Goal: Task Accomplishment & Management: Use online tool/utility

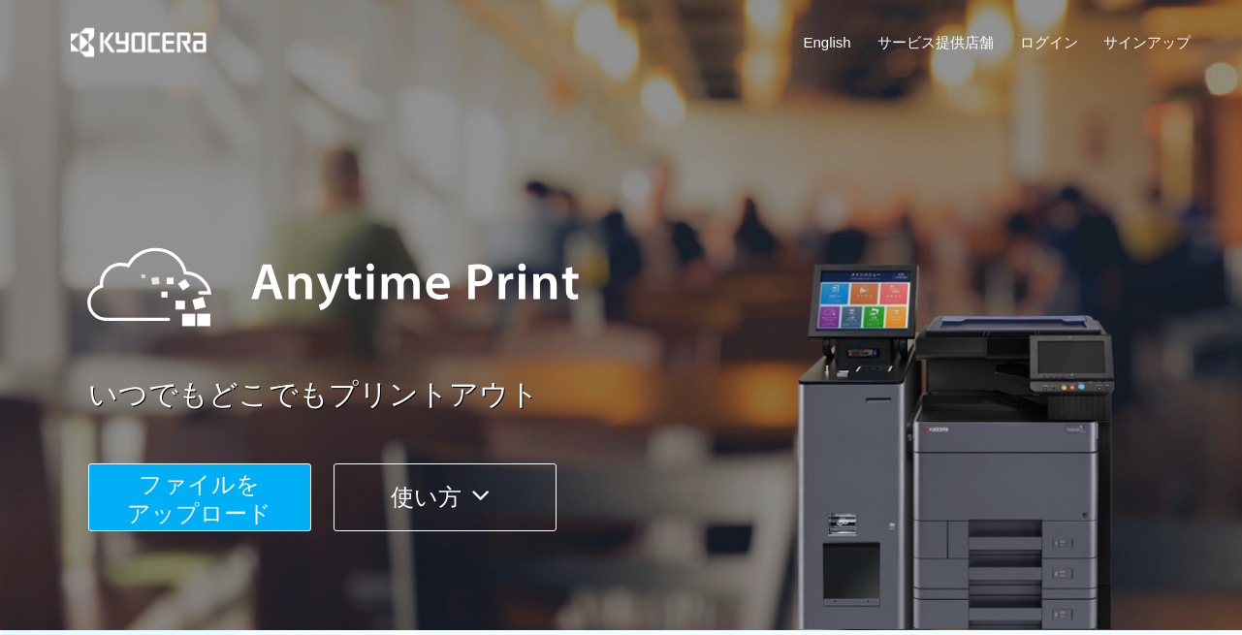
click at [242, 482] on span "ファイルを ​​アップロード" at bounding box center [199, 498] width 145 height 55
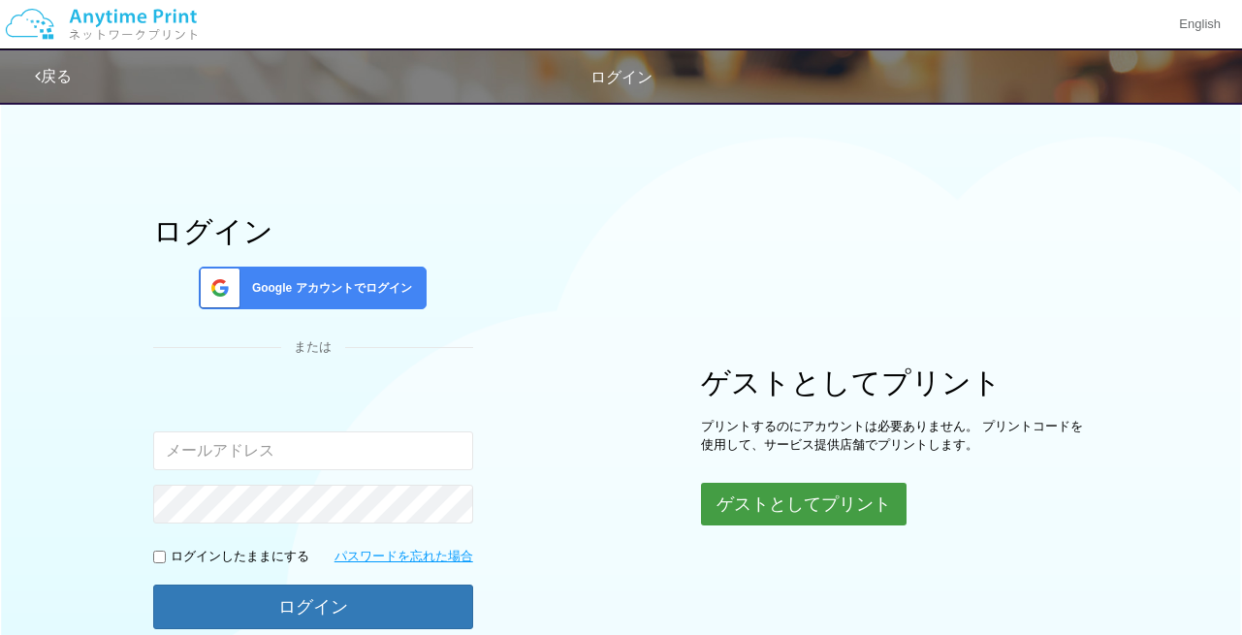
click at [749, 497] on button "ゲストとしてプリント" at bounding box center [804, 504] width 206 height 43
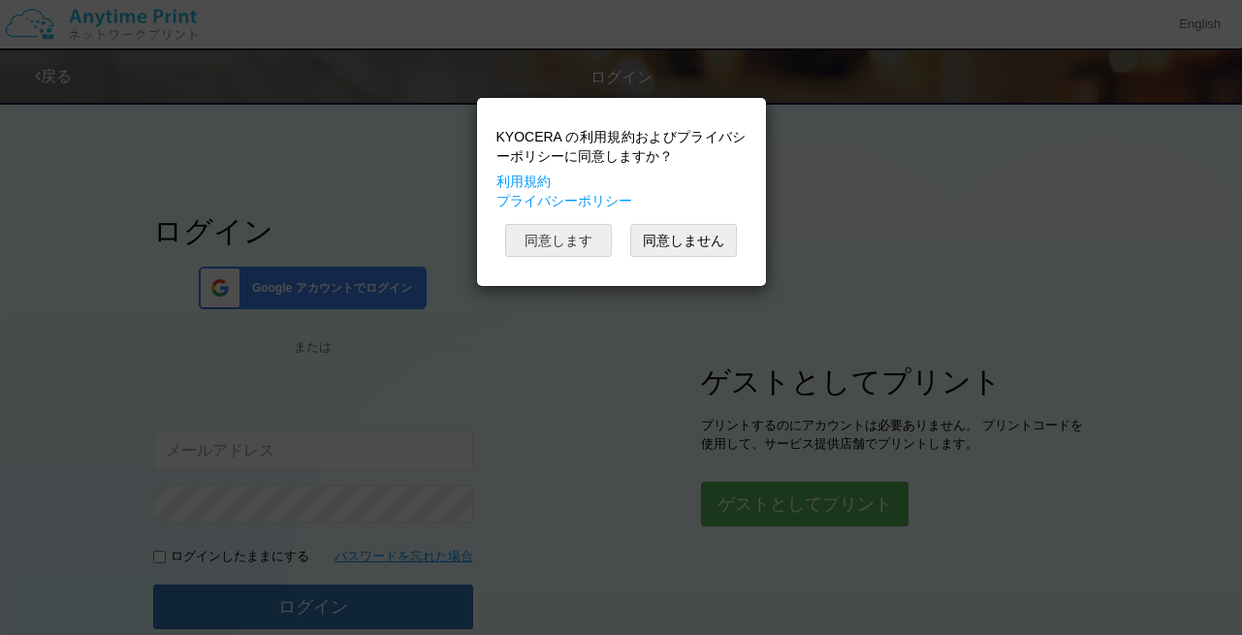
click at [571, 243] on button "同意します" at bounding box center [558, 240] width 107 height 33
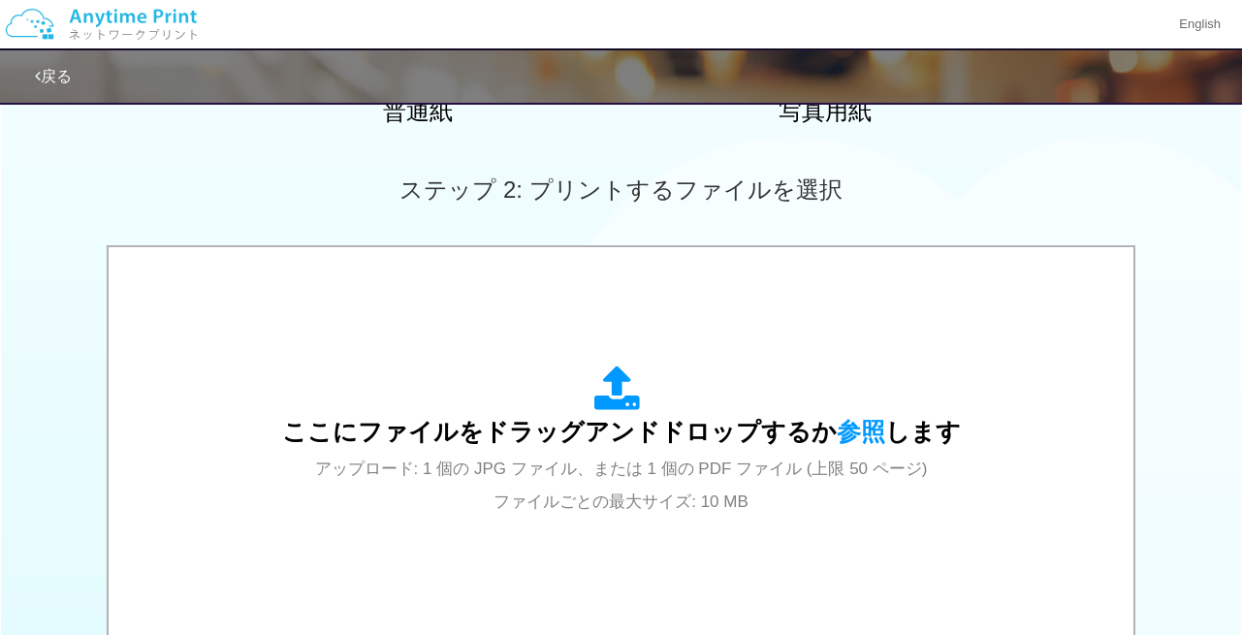
scroll to position [514, 0]
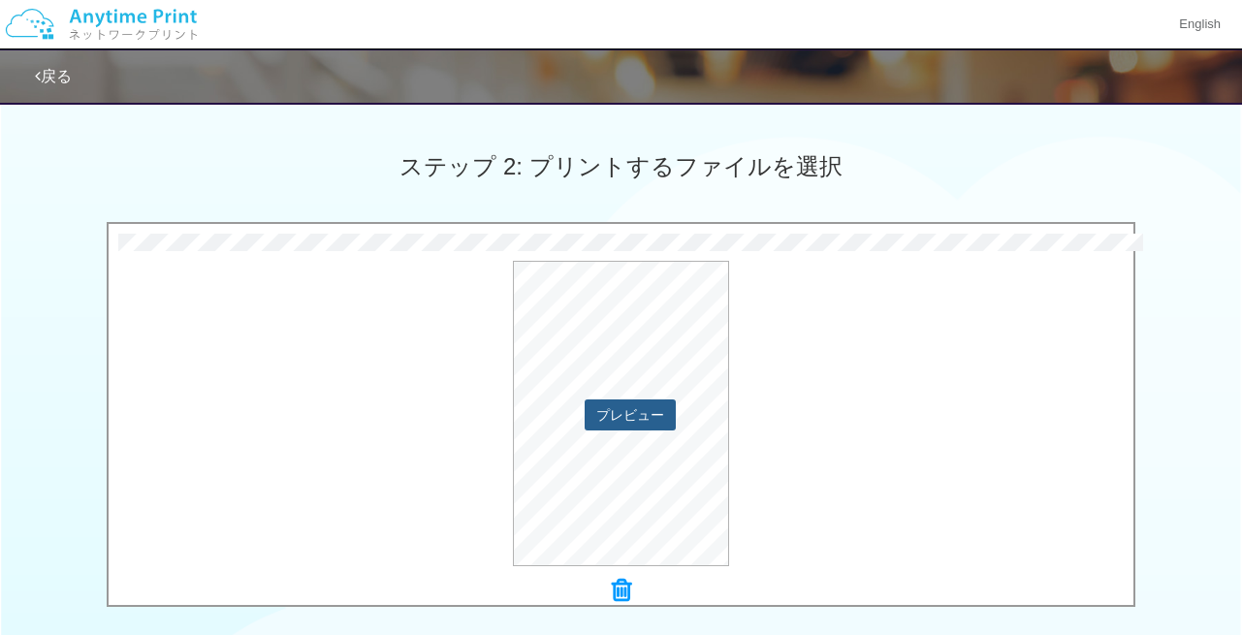
click at [635, 411] on button "プレビュー" at bounding box center [630, 415] width 91 height 31
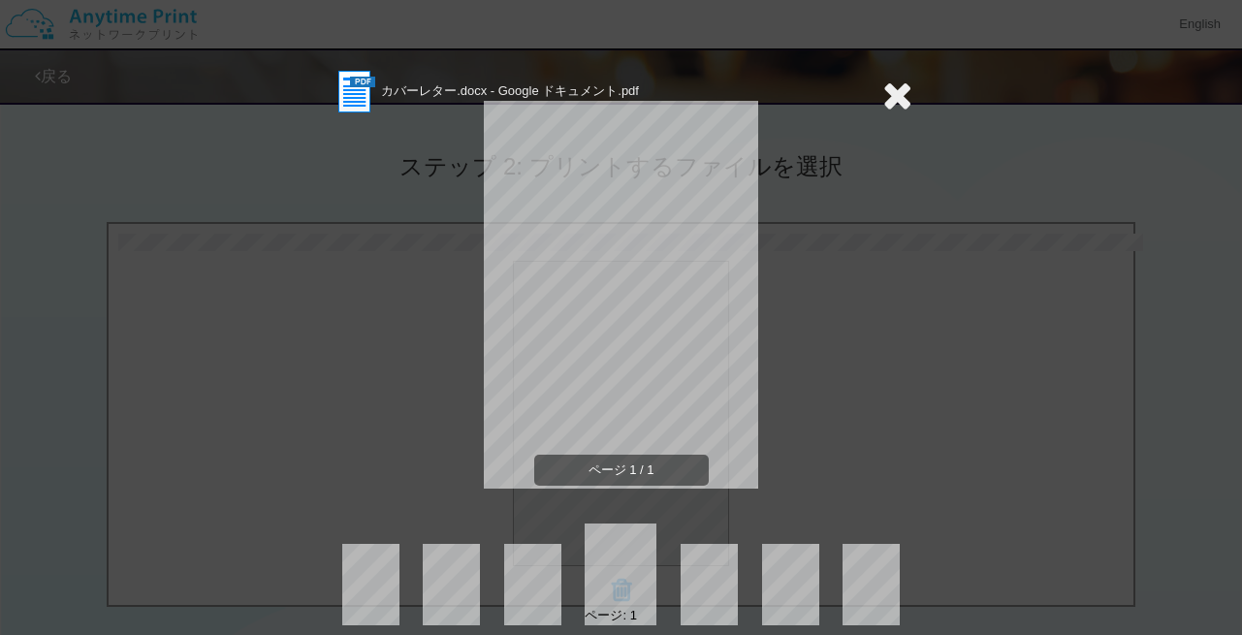
click at [900, 101] on icon at bounding box center [898, 95] width 30 height 39
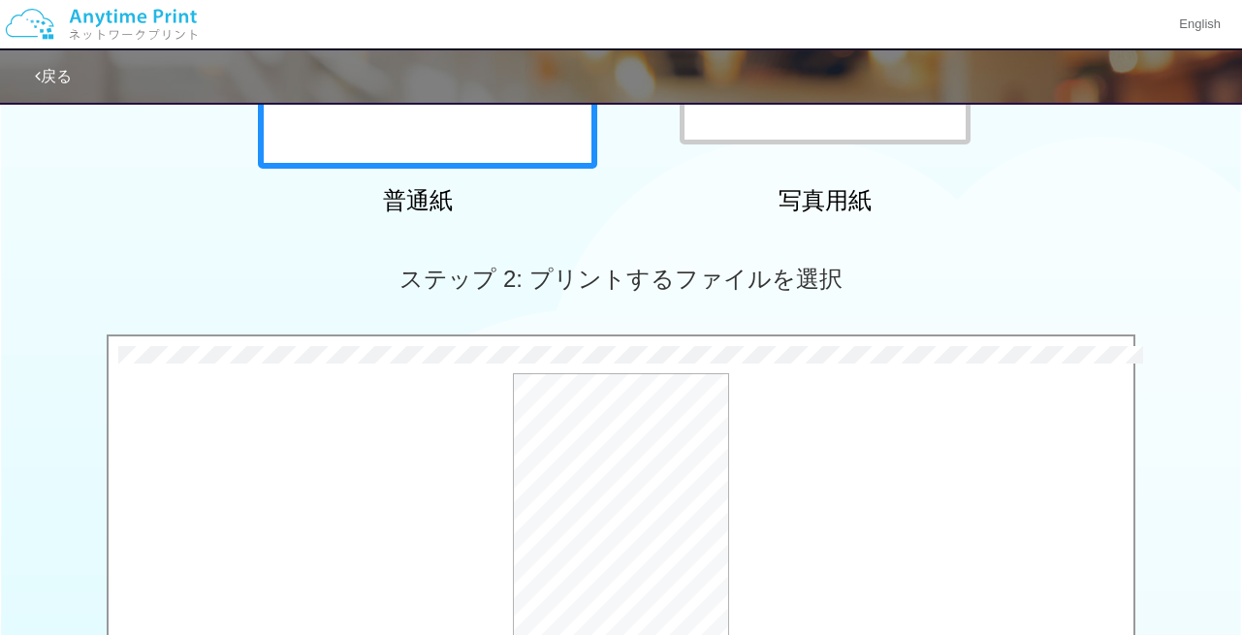
scroll to position [407, 0]
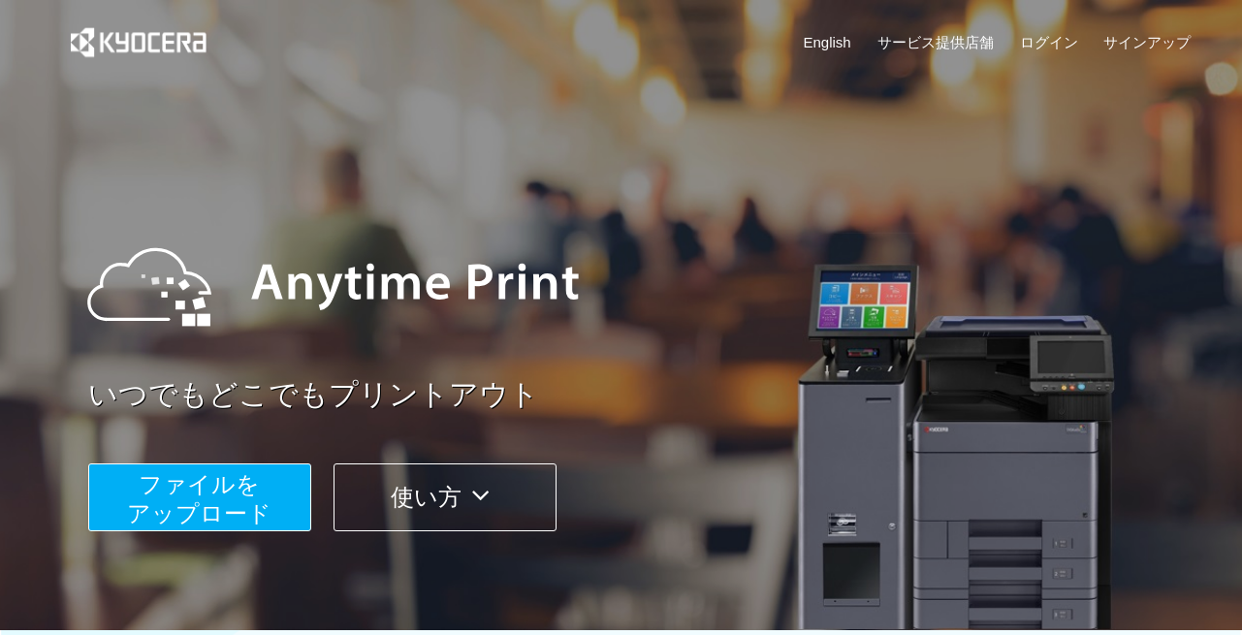
click at [232, 502] on span "ファイルを ​​アップロード" at bounding box center [199, 498] width 145 height 55
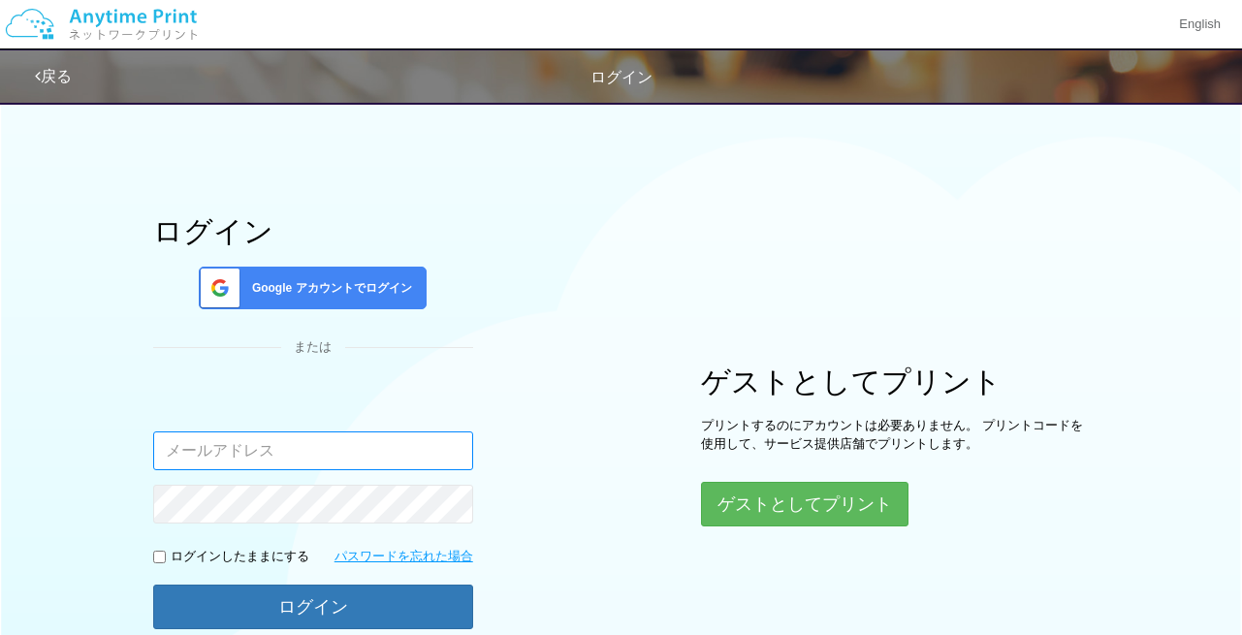
scroll to position [1, 0]
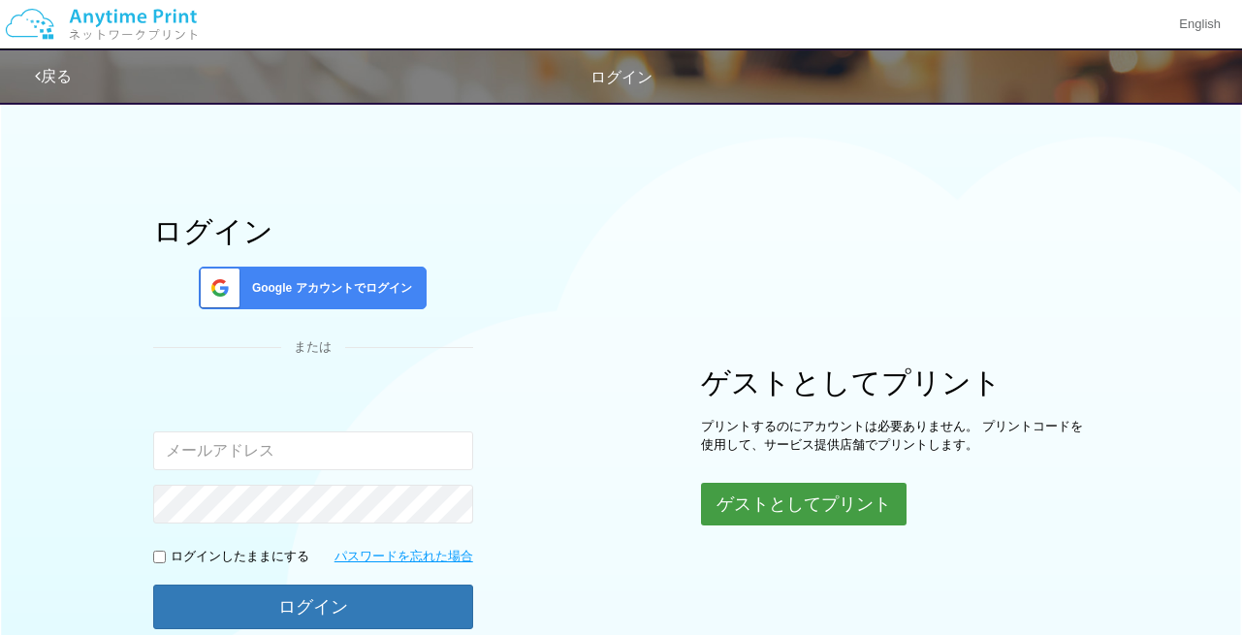
click at [752, 501] on button "ゲストとしてプリント" at bounding box center [804, 504] width 206 height 43
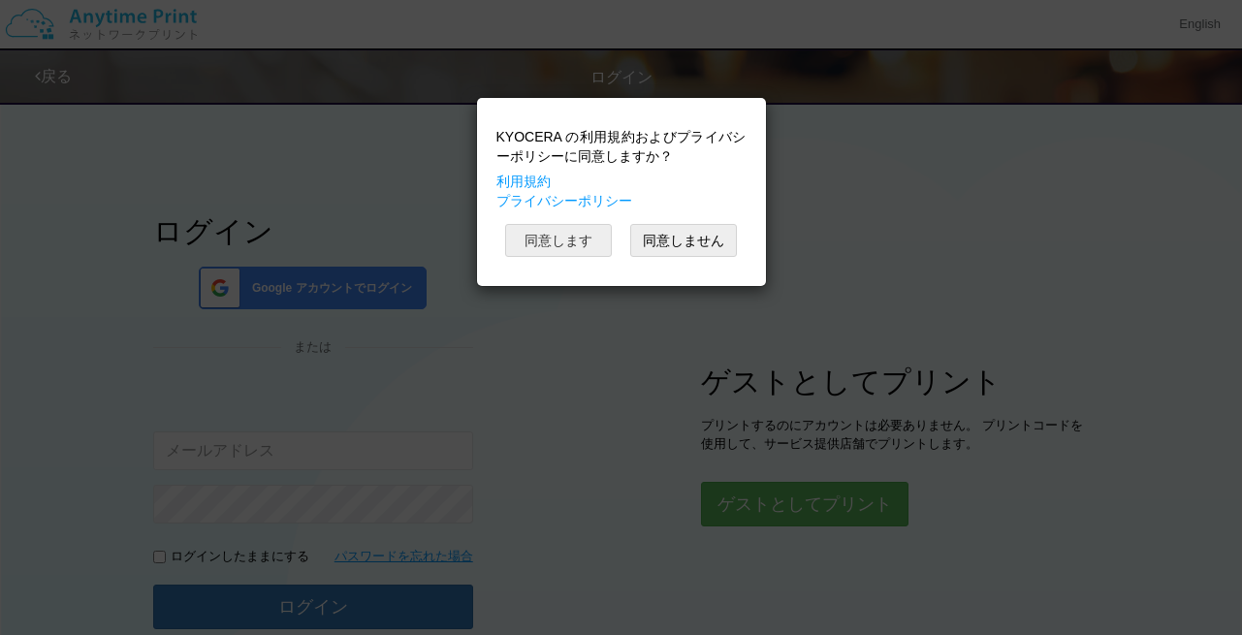
click at [580, 240] on button "同意します" at bounding box center [558, 240] width 107 height 33
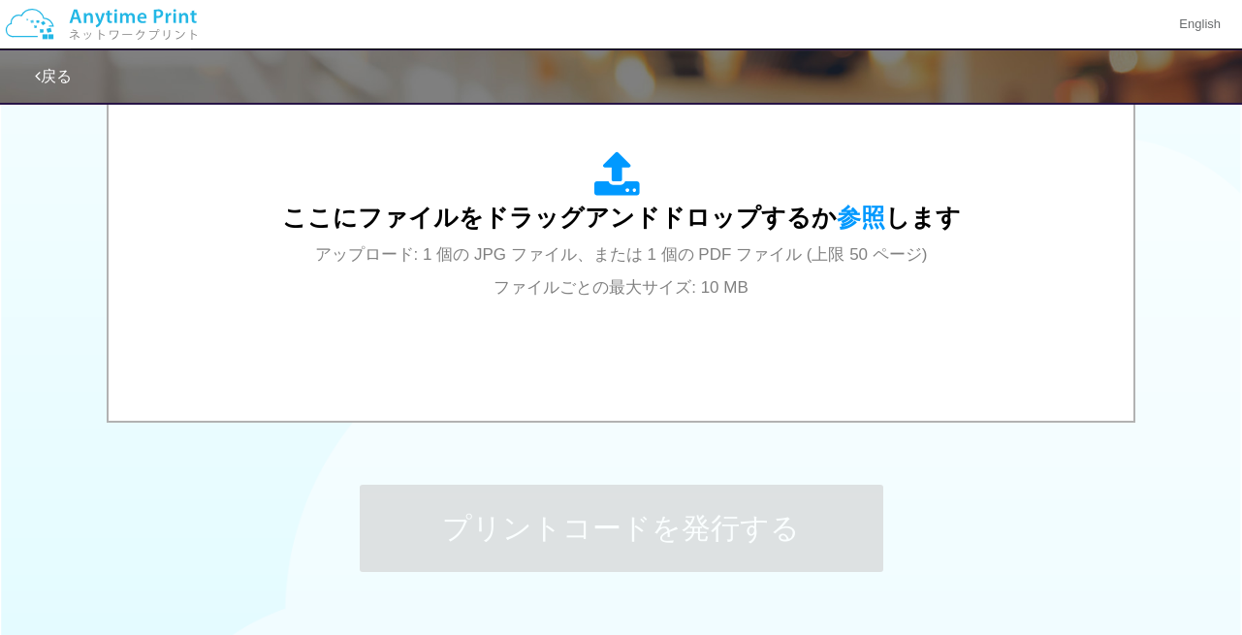
scroll to position [704, 0]
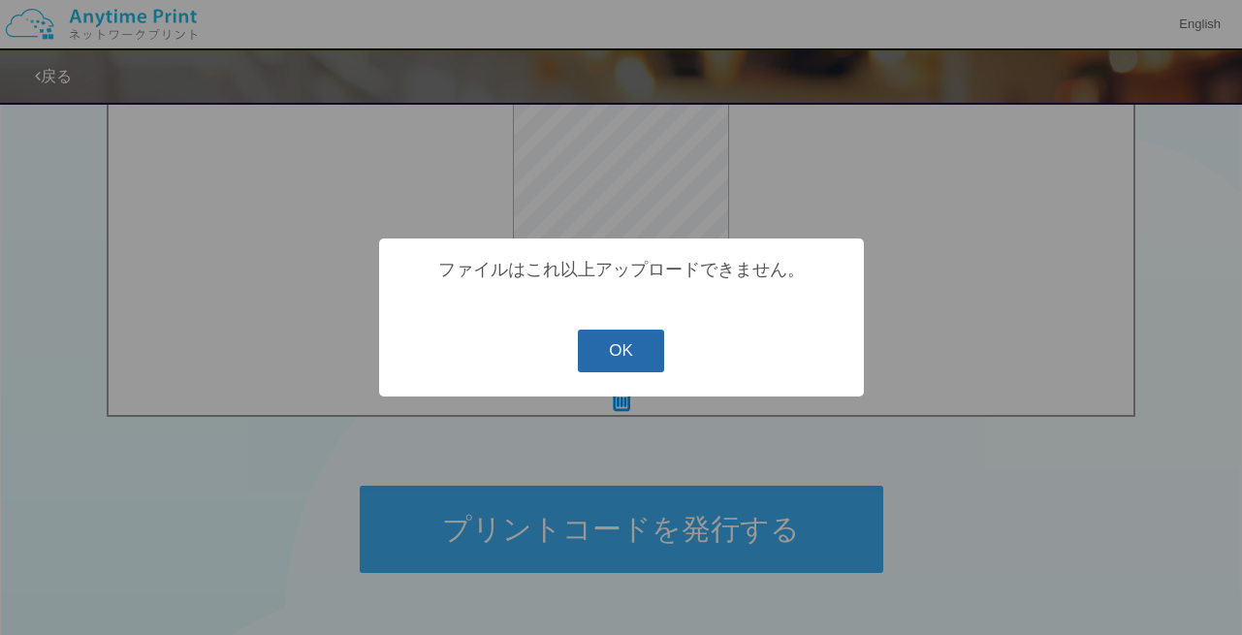
click at [630, 355] on button "OK" at bounding box center [621, 351] width 86 height 43
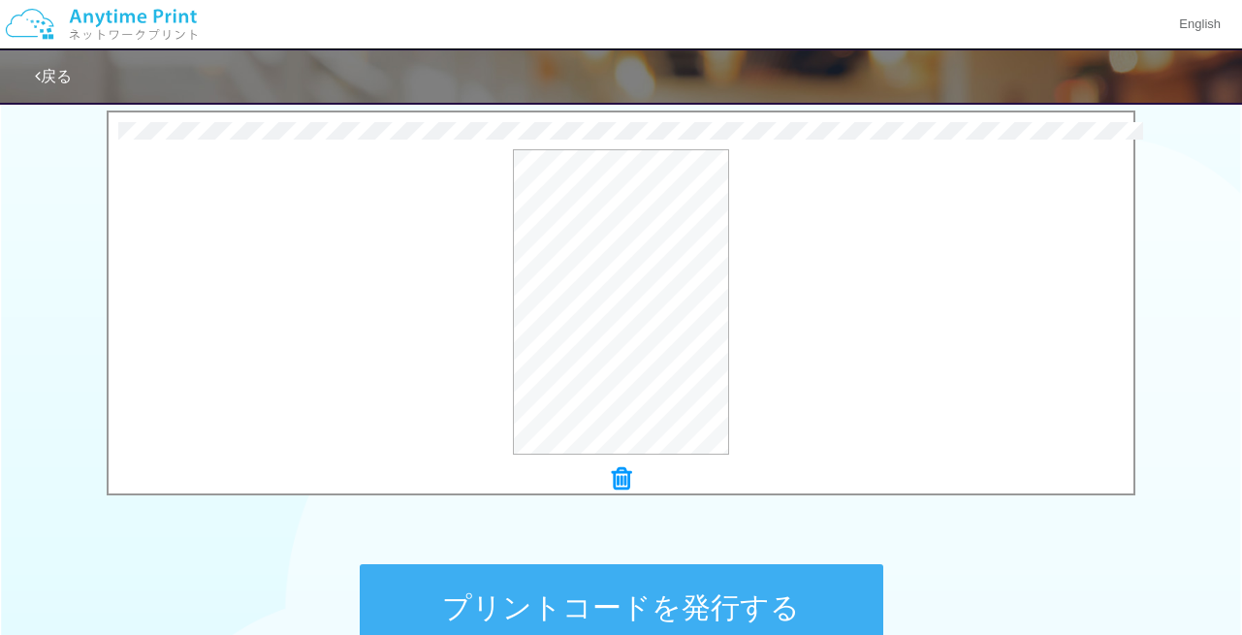
scroll to position [631, 0]
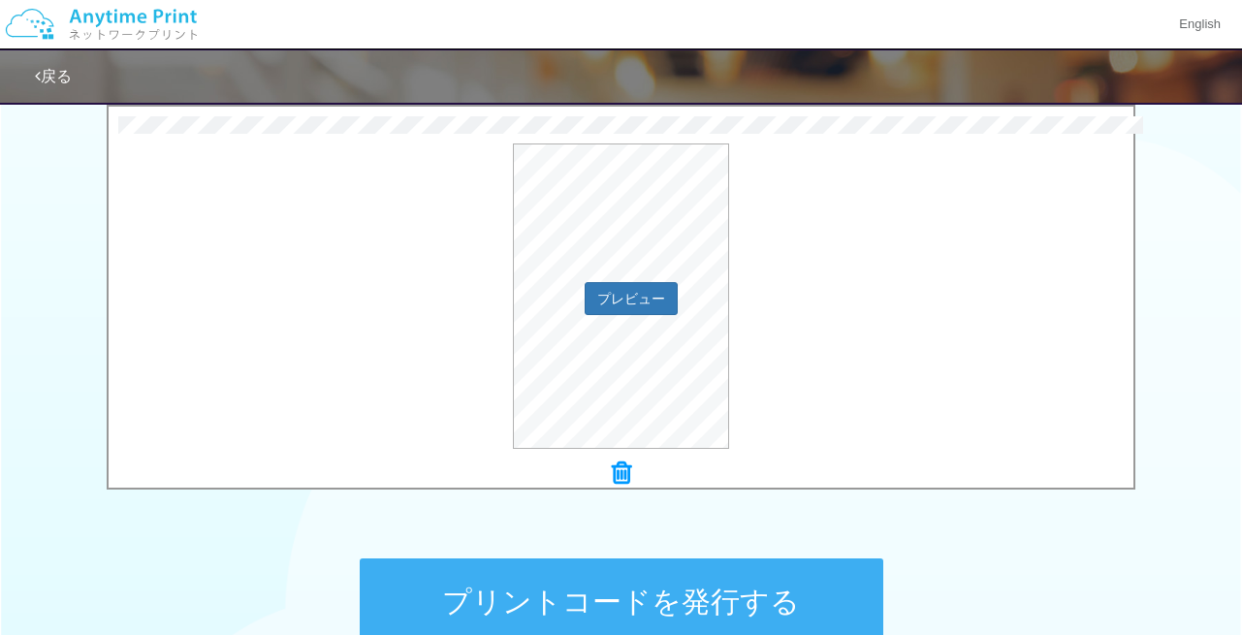
click at [793, 348] on div "プレビュー" at bounding box center [621, 297] width 1025 height 306
click at [619, 301] on button "プレビュー" at bounding box center [630, 297] width 91 height 31
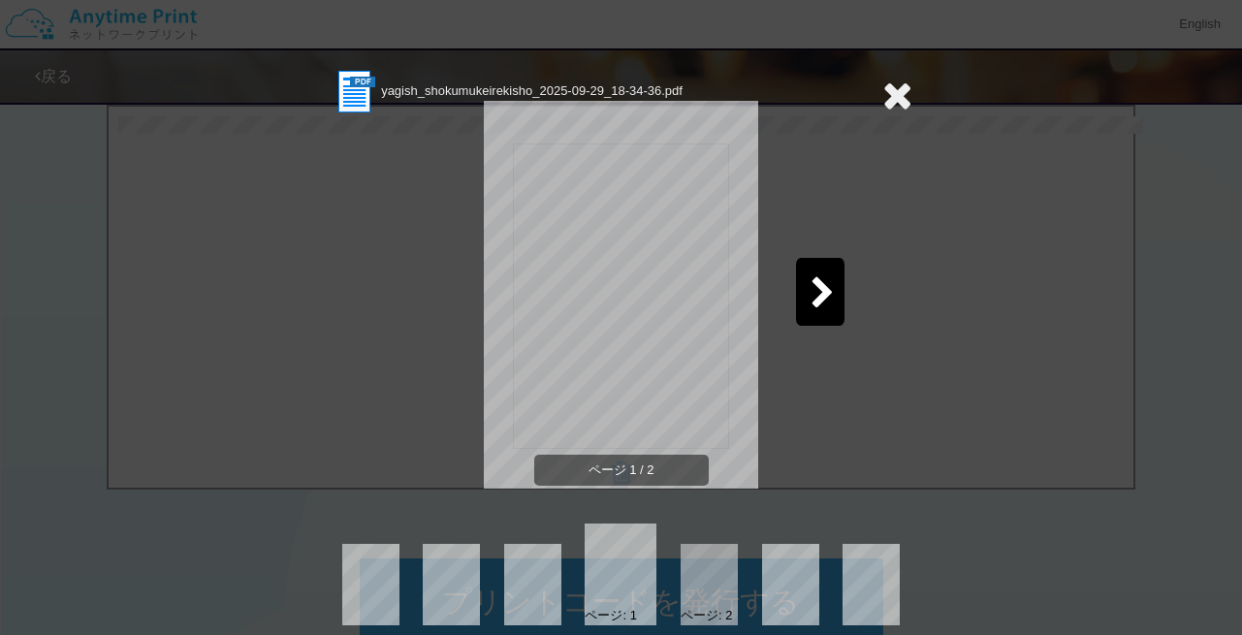
click at [819, 306] on icon at bounding box center [823, 294] width 24 height 34
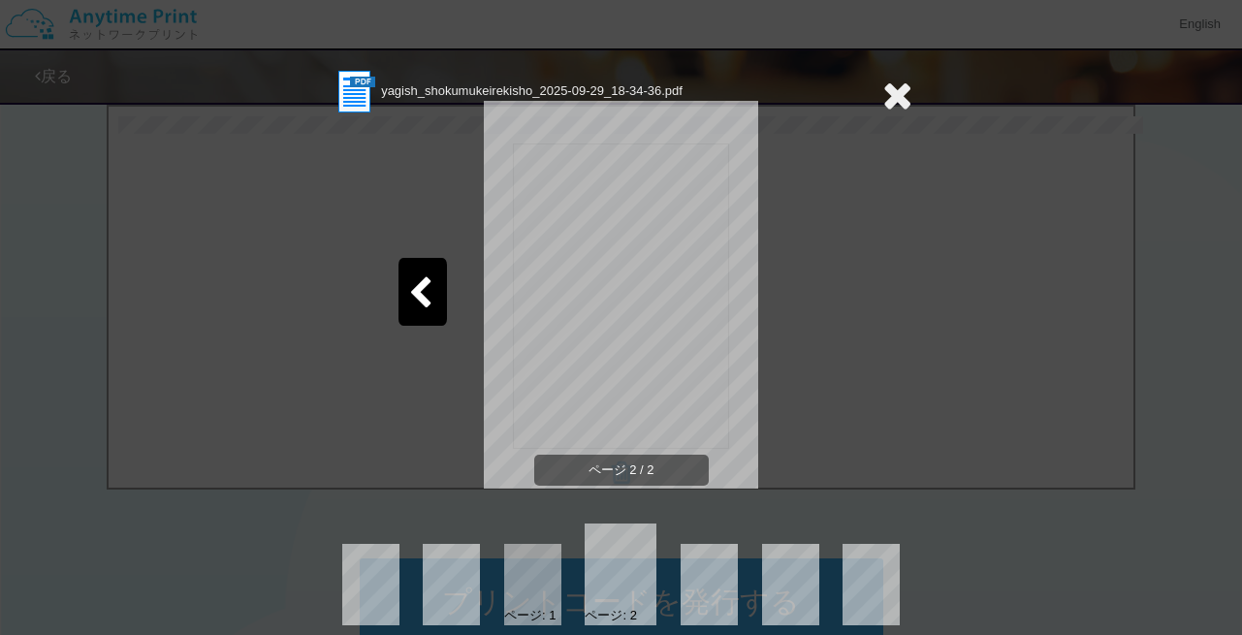
click at [894, 91] on icon at bounding box center [898, 95] width 30 height 39
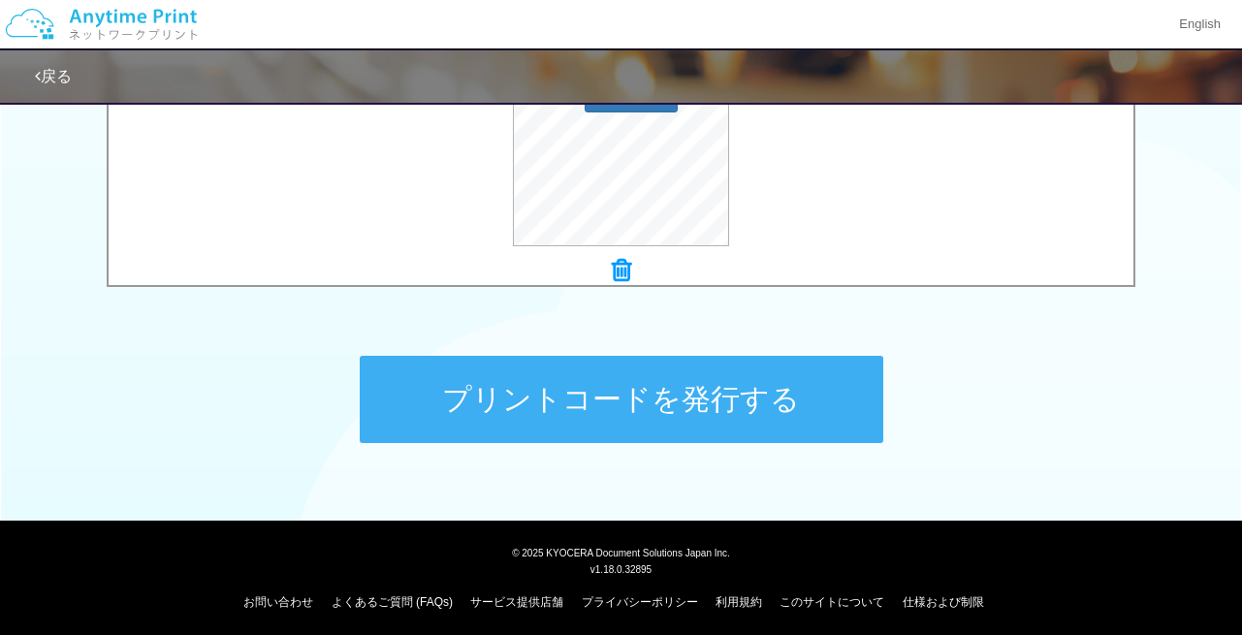
scroll to position [840, 0]
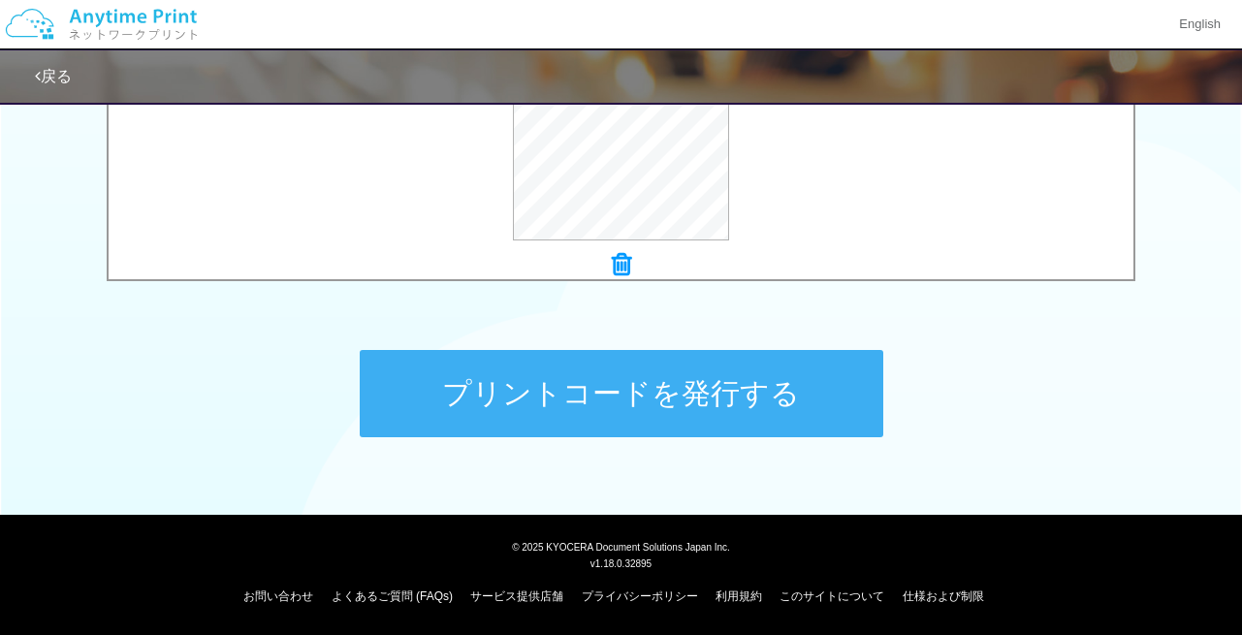
click at [663, 399] on button "プリントコードを発行する" at bounding box center [622, 393] width 524 height 87
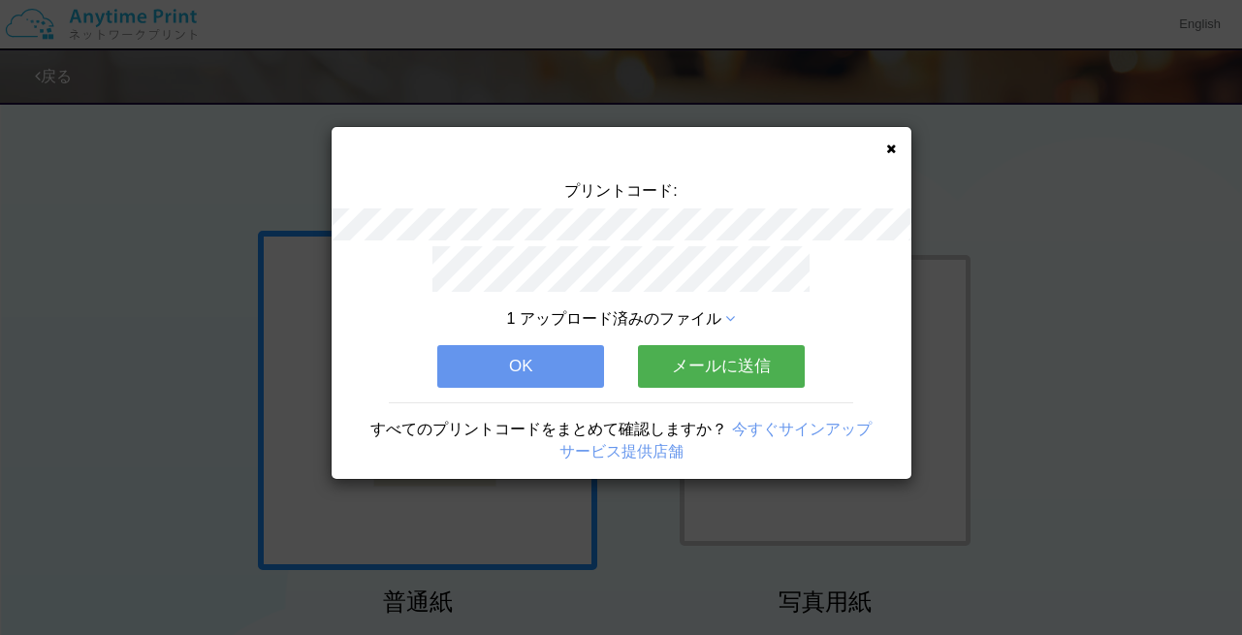
click at [575, 355] on button "OK" at bounding box center [520, 366] width 167 height 43
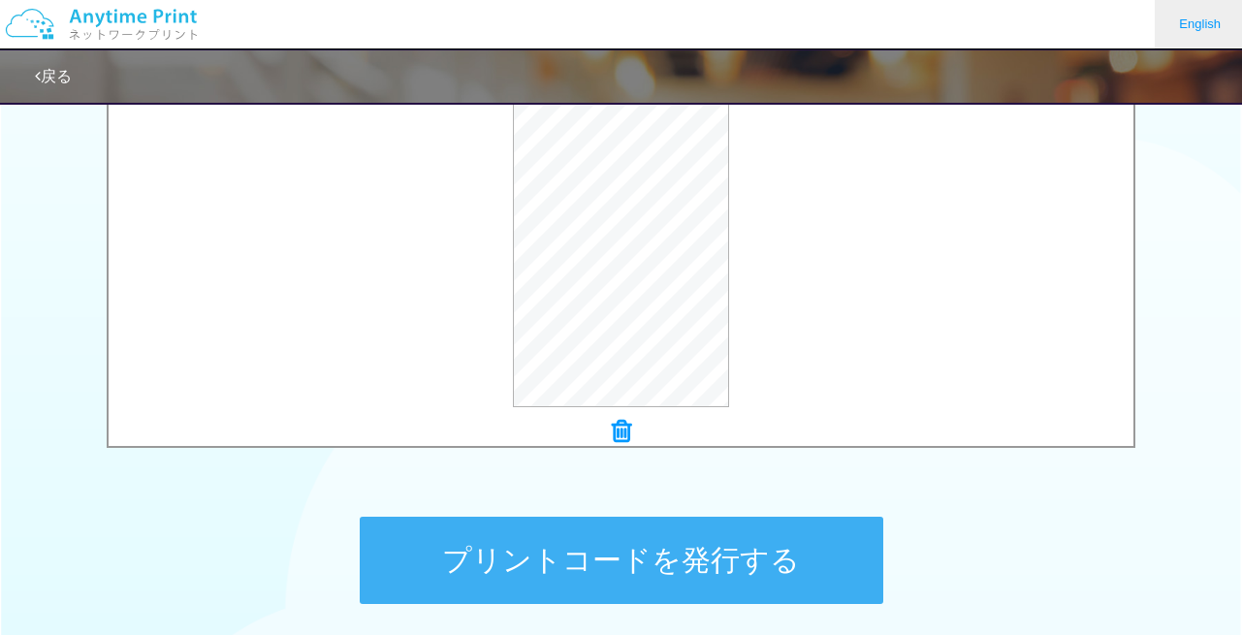
scroll to position [675, 0]
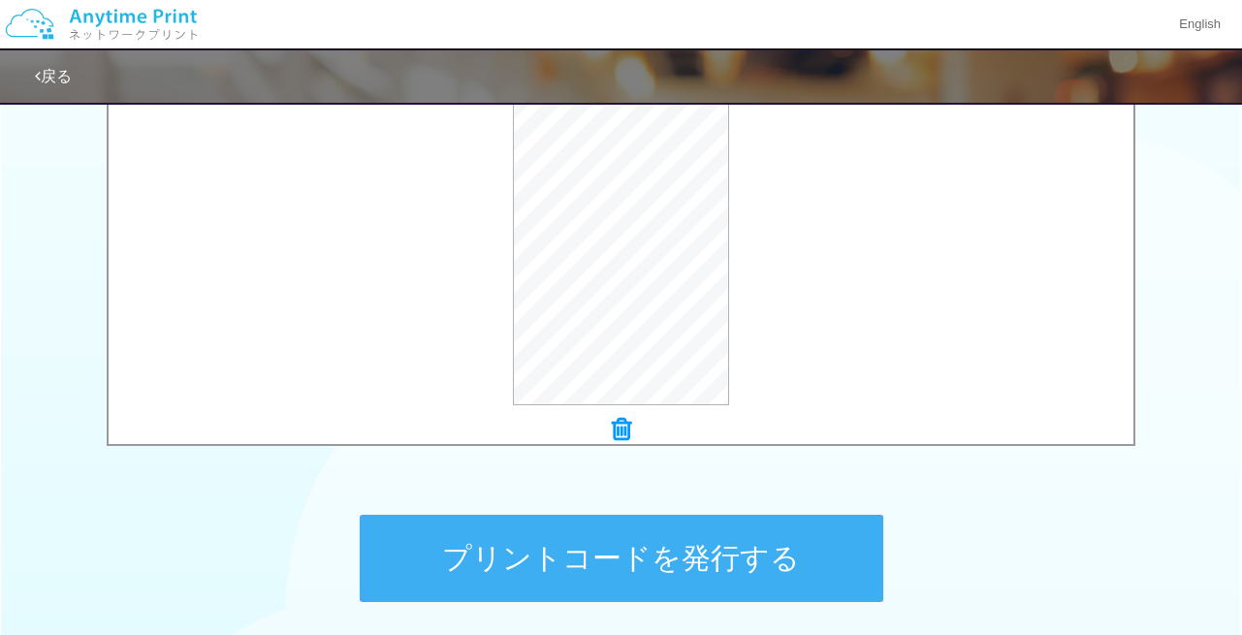
click at [616, 562] on button "プリントコードを発行する" at bounding box center [622, 558] width 524 height 87
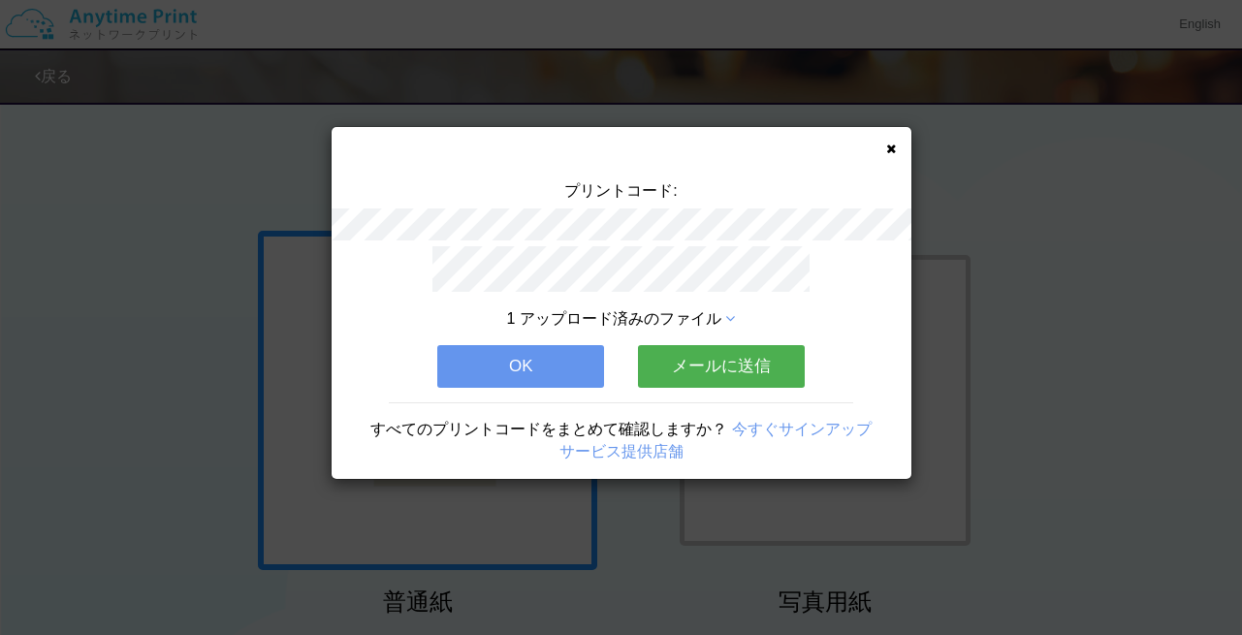
click at [504, 357] on button "OK" at bounding box center [520, 366] width 167 height 43
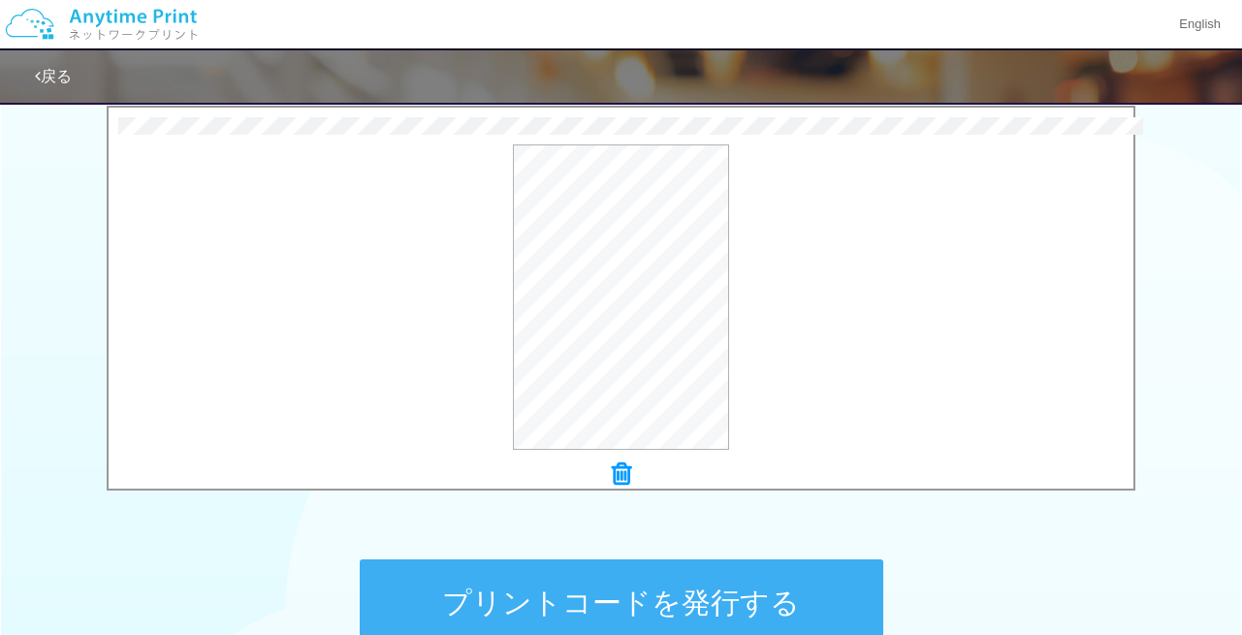
scroll to position [639, 0]
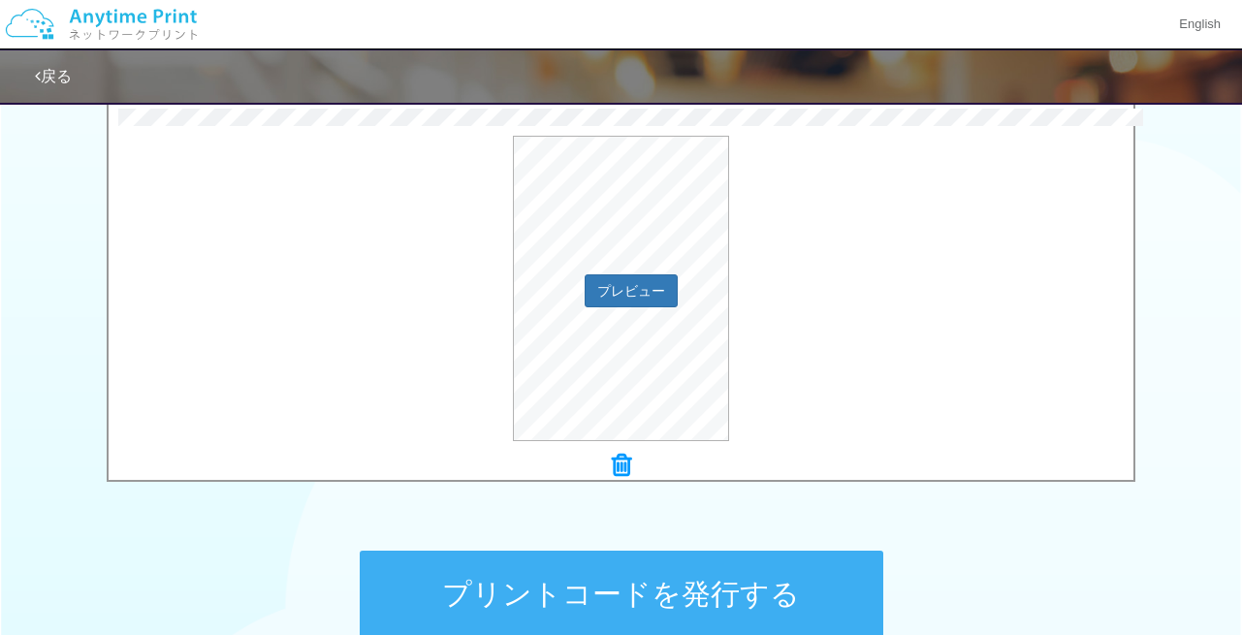
click at [810, 304] on div "プレビュー" at bounding box center [621, 289] width 1025 height 306
click at [650, 299] on button "プレビュー" at bounding box center [630, 289] width 91 height 31
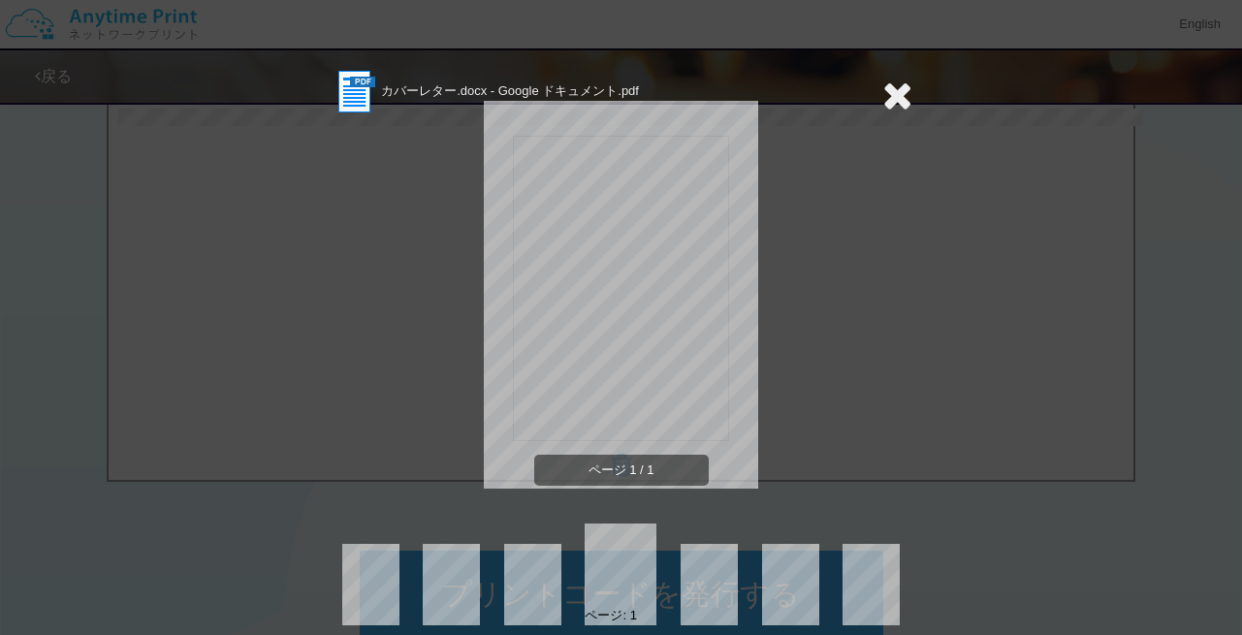
click at [896, 101] on icon at bounding box center [898, 95] width 30 height 39
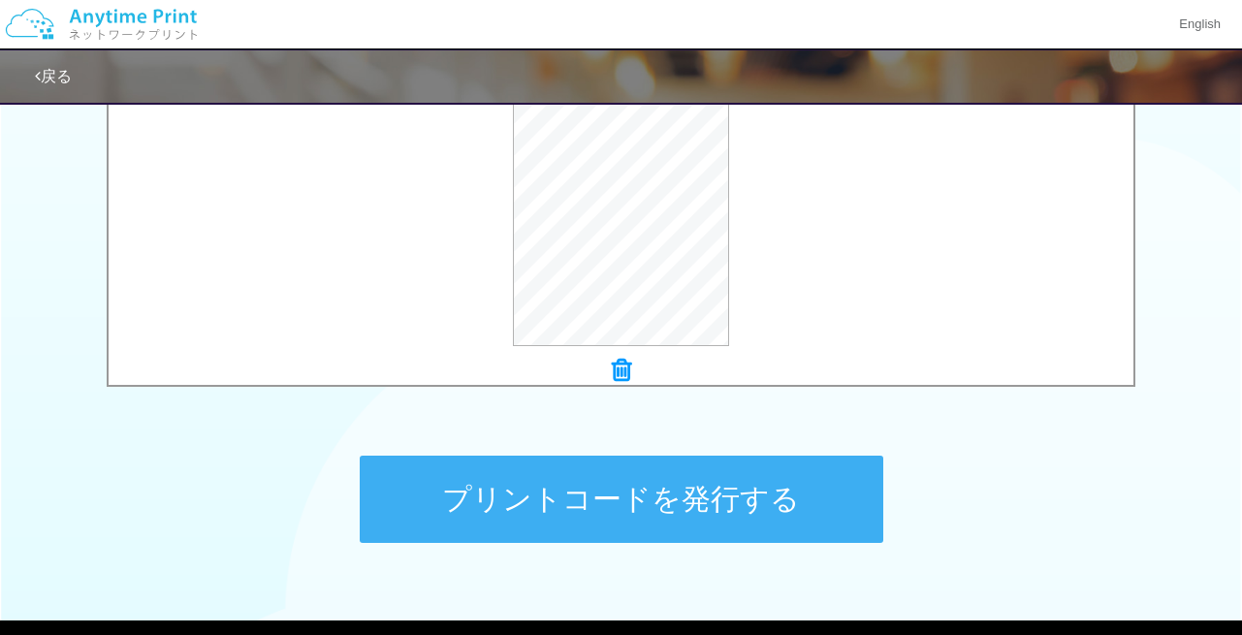
scroll to position [786, 0]
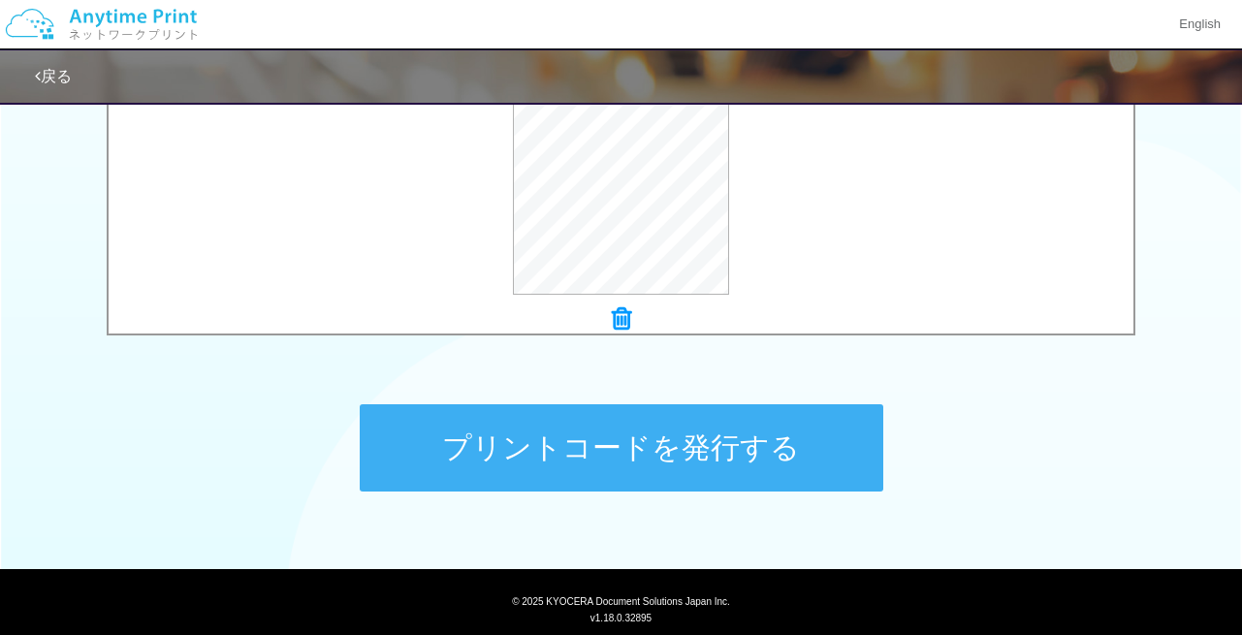
click at [740, 450] on button "プリントコードを発行する" at bounding box center [622, 447] width 524 height 87
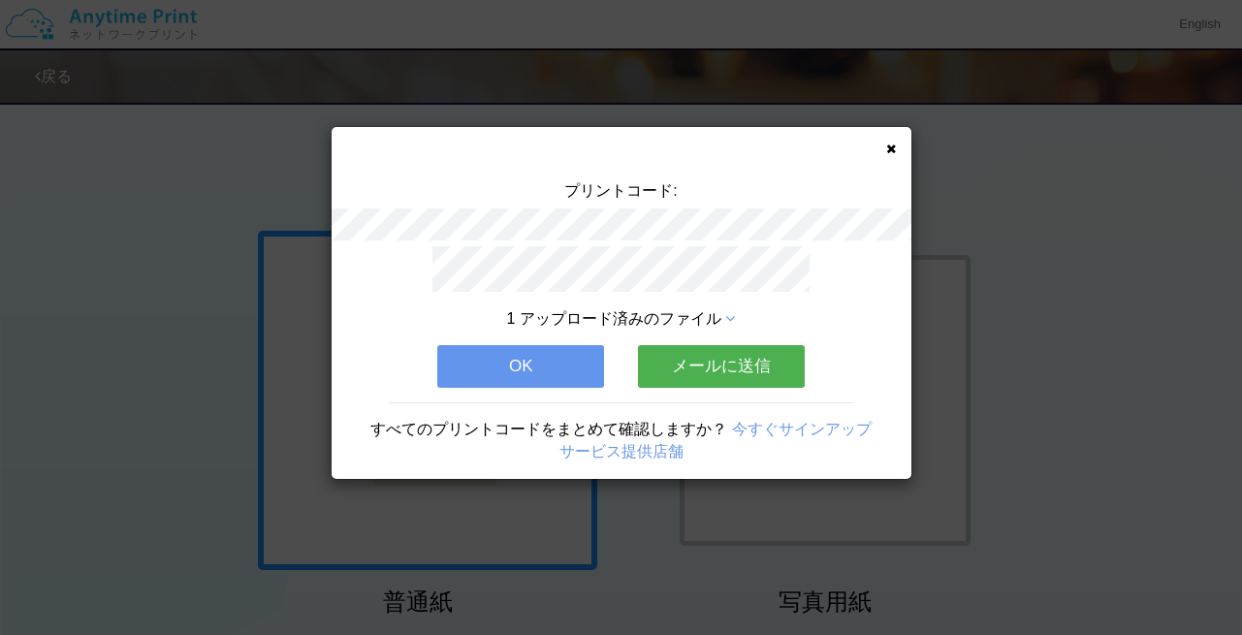
click at [572, 368] on button "OK" at bounding box center [520, 366] width 167 height 43
